Goal: Find specific page/section

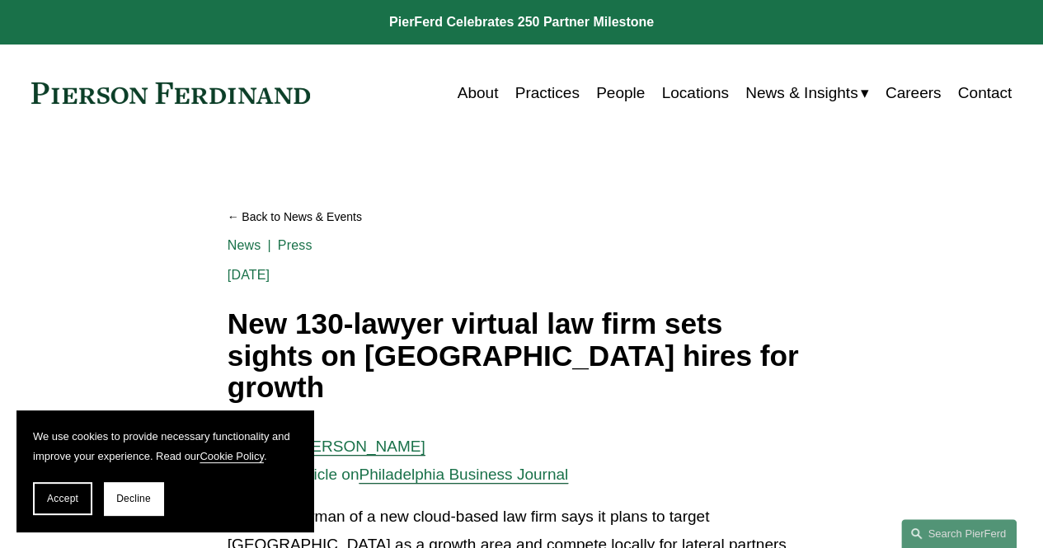
click at [912, 87] on link "Careers" at bounding box center [913, 92] width 56 height 31
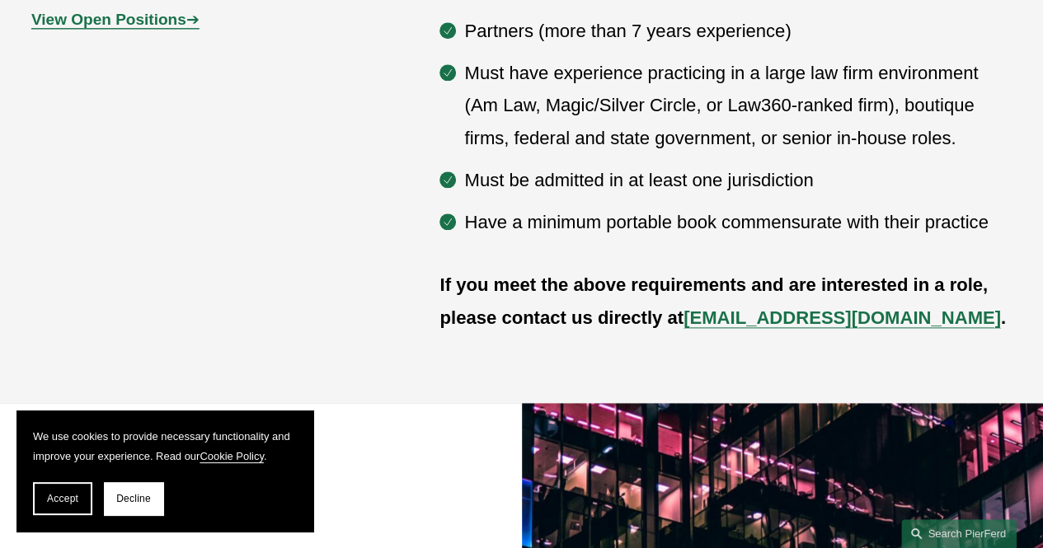
scroll to position [1154, 0]
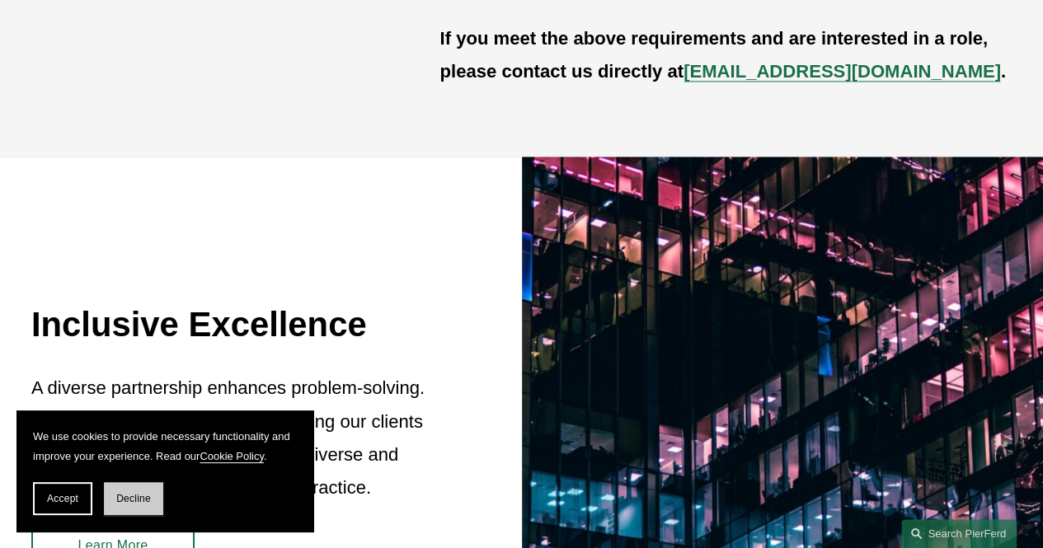
click at [121, 498] on span "Decline" at bounding box center [133, 499] width 35 height 12
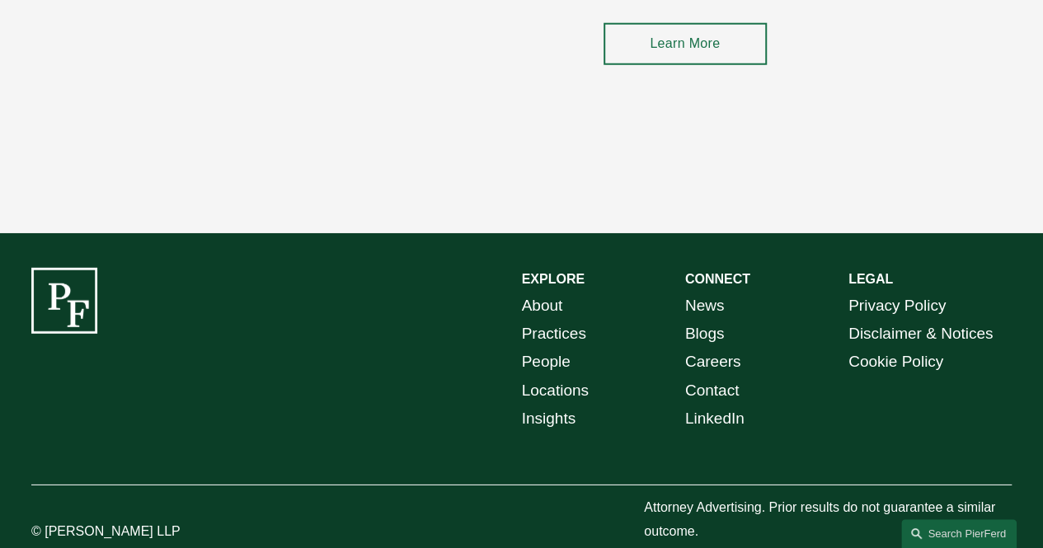
scroll to position [2284, 0]
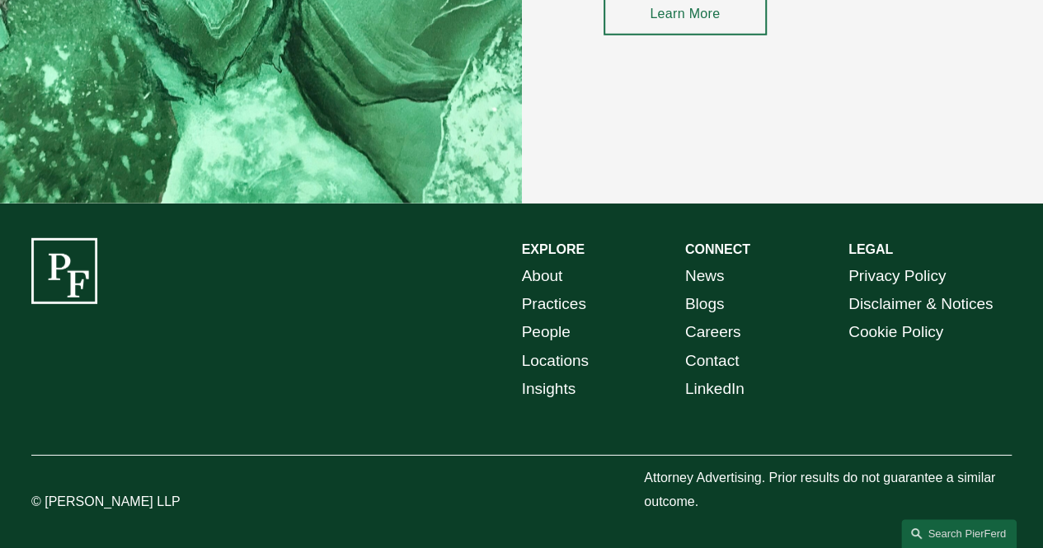
click at [692, 327] on link "Careers" at bounding box center [713, 332] width 56 height 28
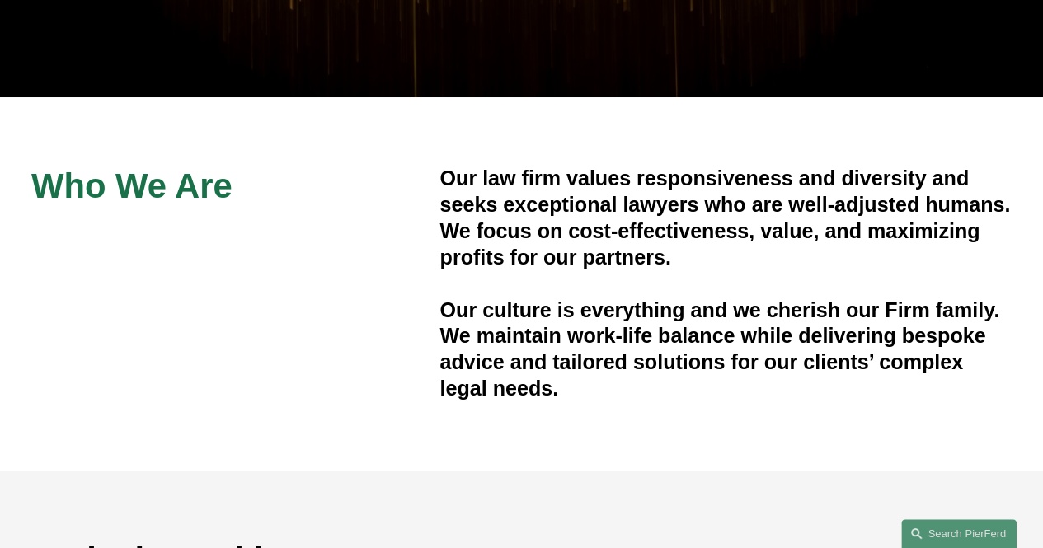
scroll to position [495, 0]
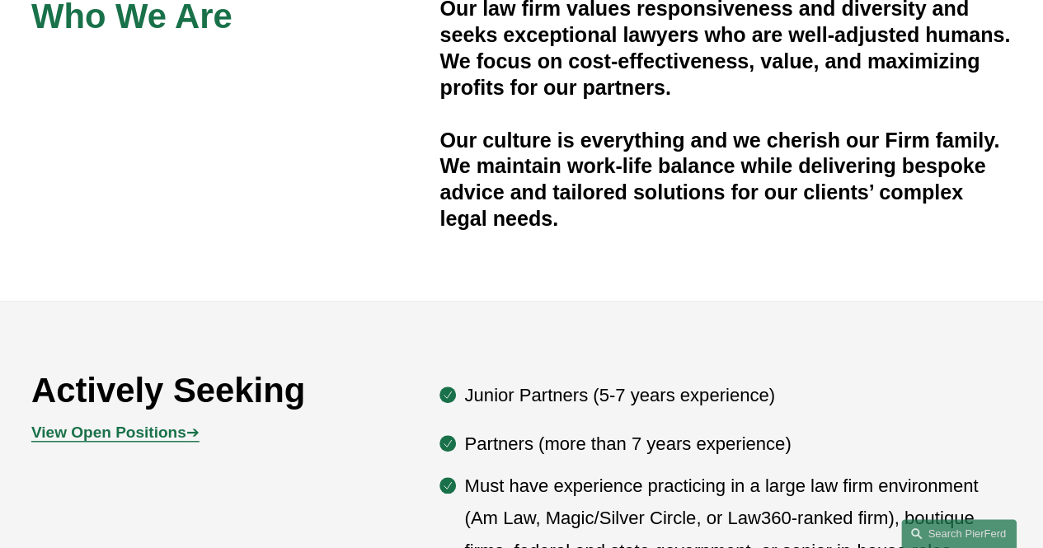
click at [171, 441] on strong "View Open Positions" at bounding box center [108, 432] width 155 height 17
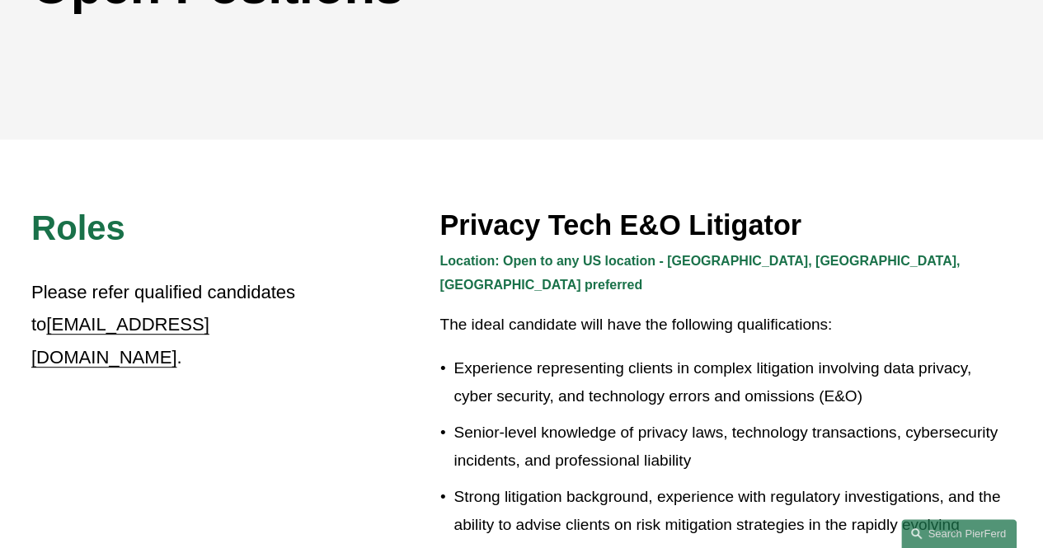
scroll to position [163, 0]
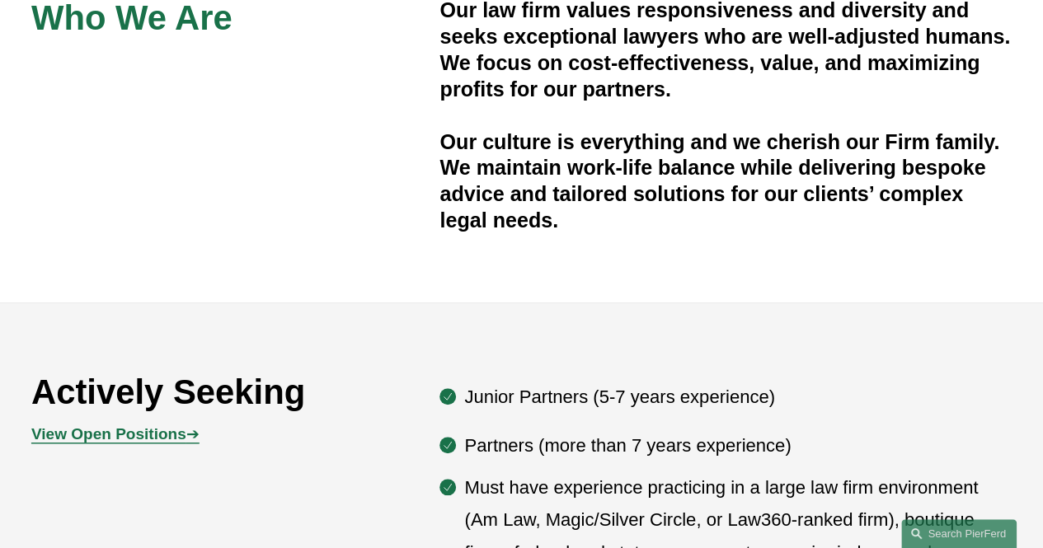
scroll to position [495, 0]
